Goal: Check status: Check status

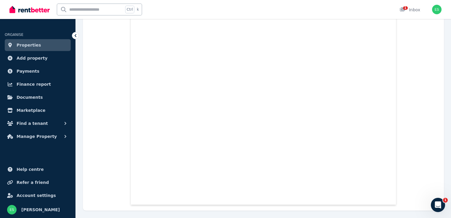
scroll to position [8032, 0]
click at [407, 9] on span "1" at bounding box center [405, 8] width 5 height 4
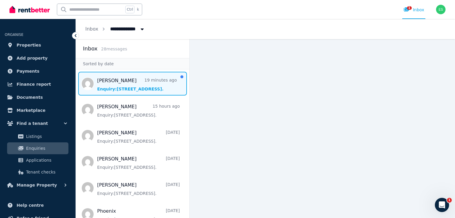
click at [146, 89] on span "Message list" at bounding box center [132, 84] width 113 height 24
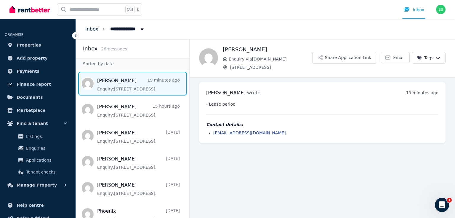
click at [92, 30] on link "Inbox" at bounding box center [91, 29] width 13 height 6
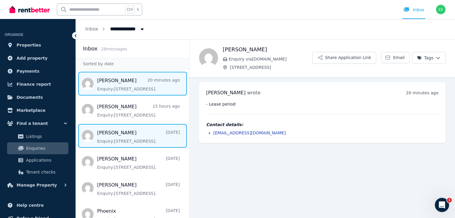
click at [107, 138] on span "Message list" at bounding box center [132, 136] width 113 height 24
click at [116, 84] on span "Message list" at bounding box center [132, 84] width 113 height 24
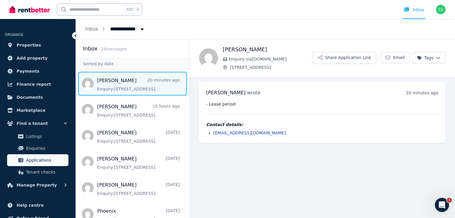
click at [41, 158] on span "Applications" at bounding box center [46, 159] width 40 height 7
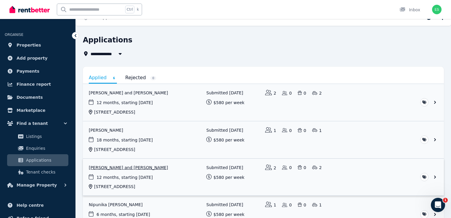
scroll to position [9, 0]
click at [125, 94] on link "View application: Junita Wopereis and Jonty Griffiths" at bounding box center [263, 102] width 361 height 37
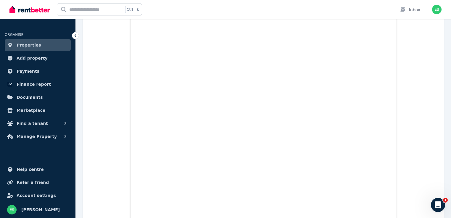
scroll to position [226, 0]
